Goal: Browse casually

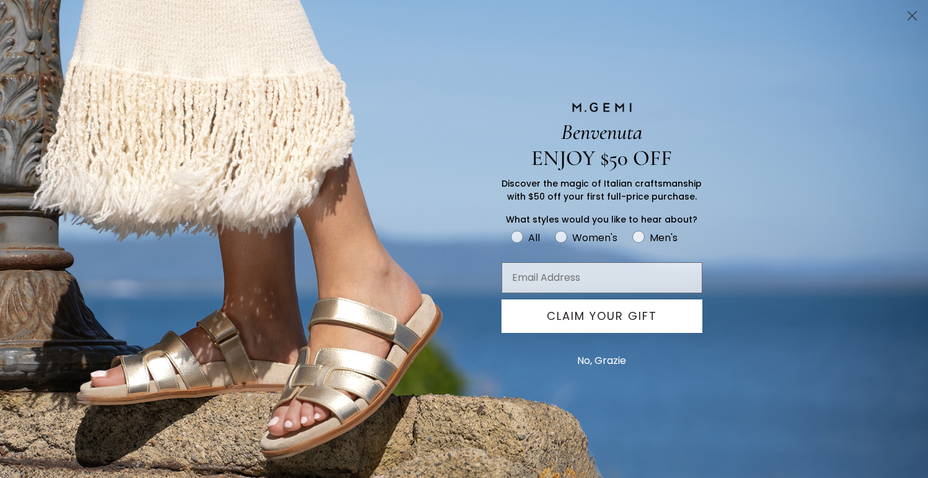
click at [911, 18] on circle "Close dialog" at bounding box center [912, 16] width 20 height 20
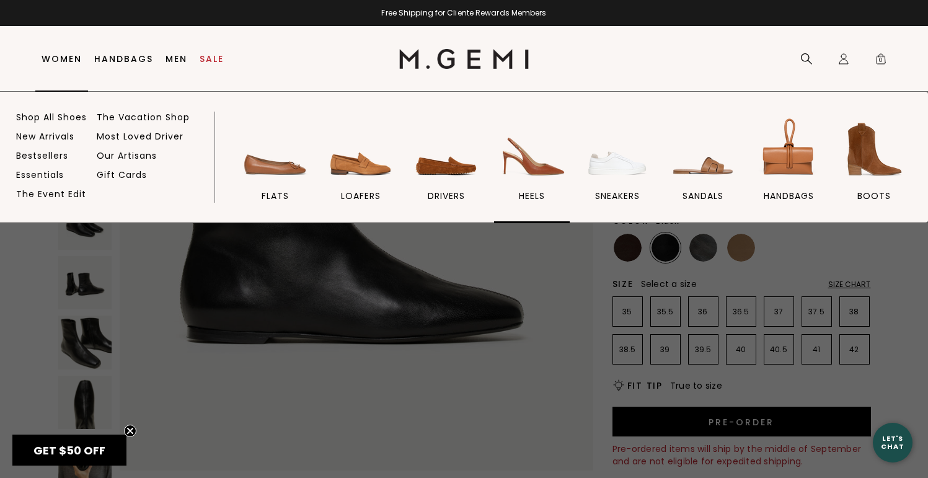
click at [521, 177] on img at bounding box center [531, 149] width 69 height 69
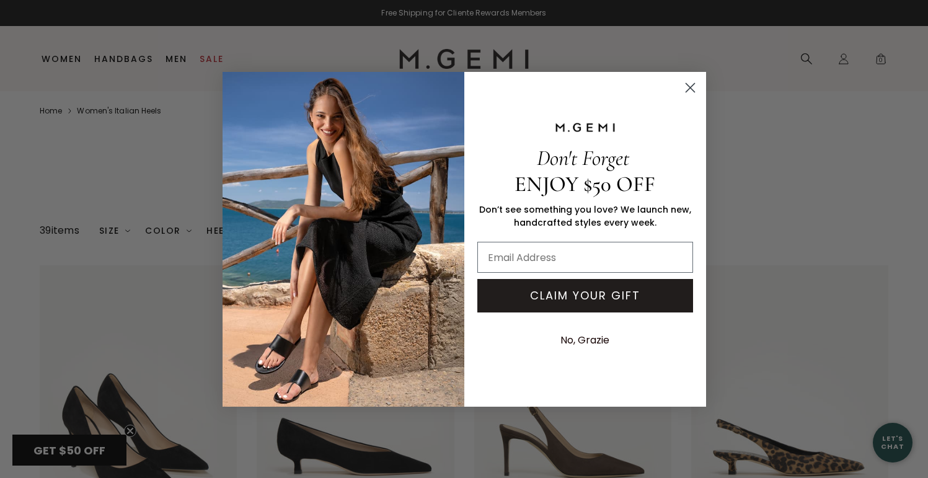
click at [694, 88] on circle "Close dialog" at bounding box center [690, 87] width 20 height 20
